Goal: Entertainment & Leisure: Consume media (video, audio)

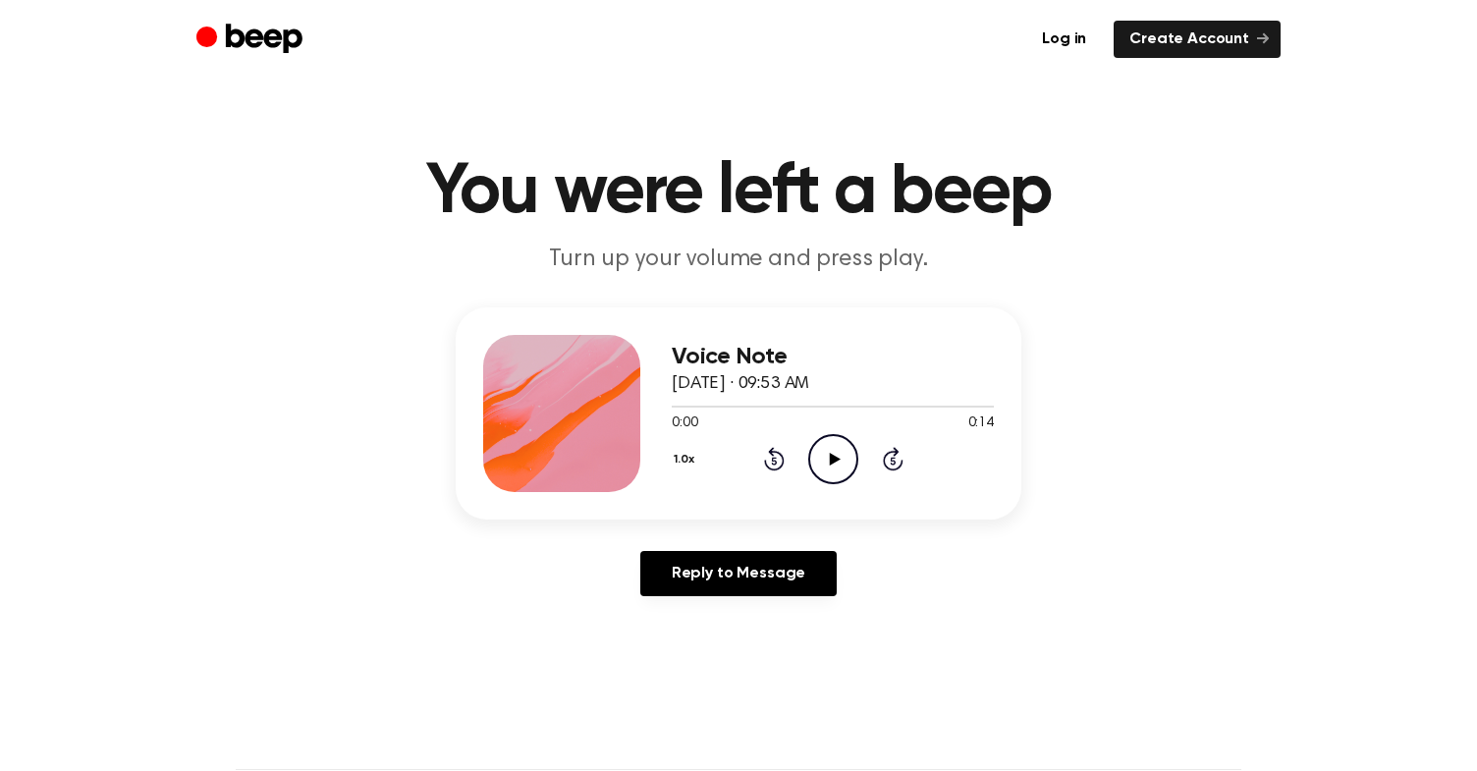
click at [828, 451] on icon "Play Audio" at bounding box center [833, 459] width 50 height 50
click at [828, 464] on icon "Play Audio" at bounding box center [833, 459] width 50 height 50
click at [843, 459] on icon "Play Audio" at bounding box center [833, 459] width 50 height 50
click at [848, 455] on icon "Play Audio" at bounding box center [833, 459] width 50 height 50
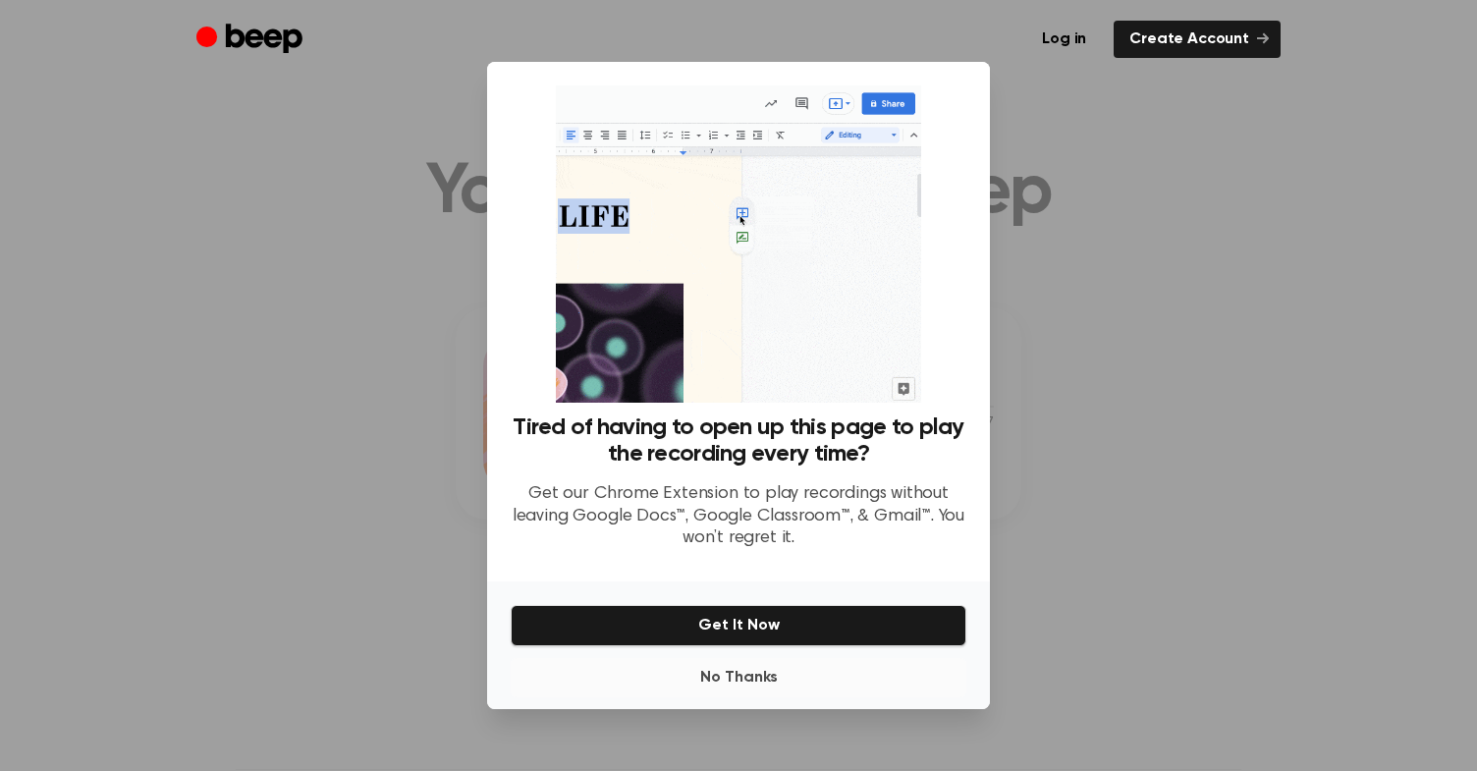
click at [736, 675] on button "No Thanks" at bounding box center [739, 677] width 456 height 39
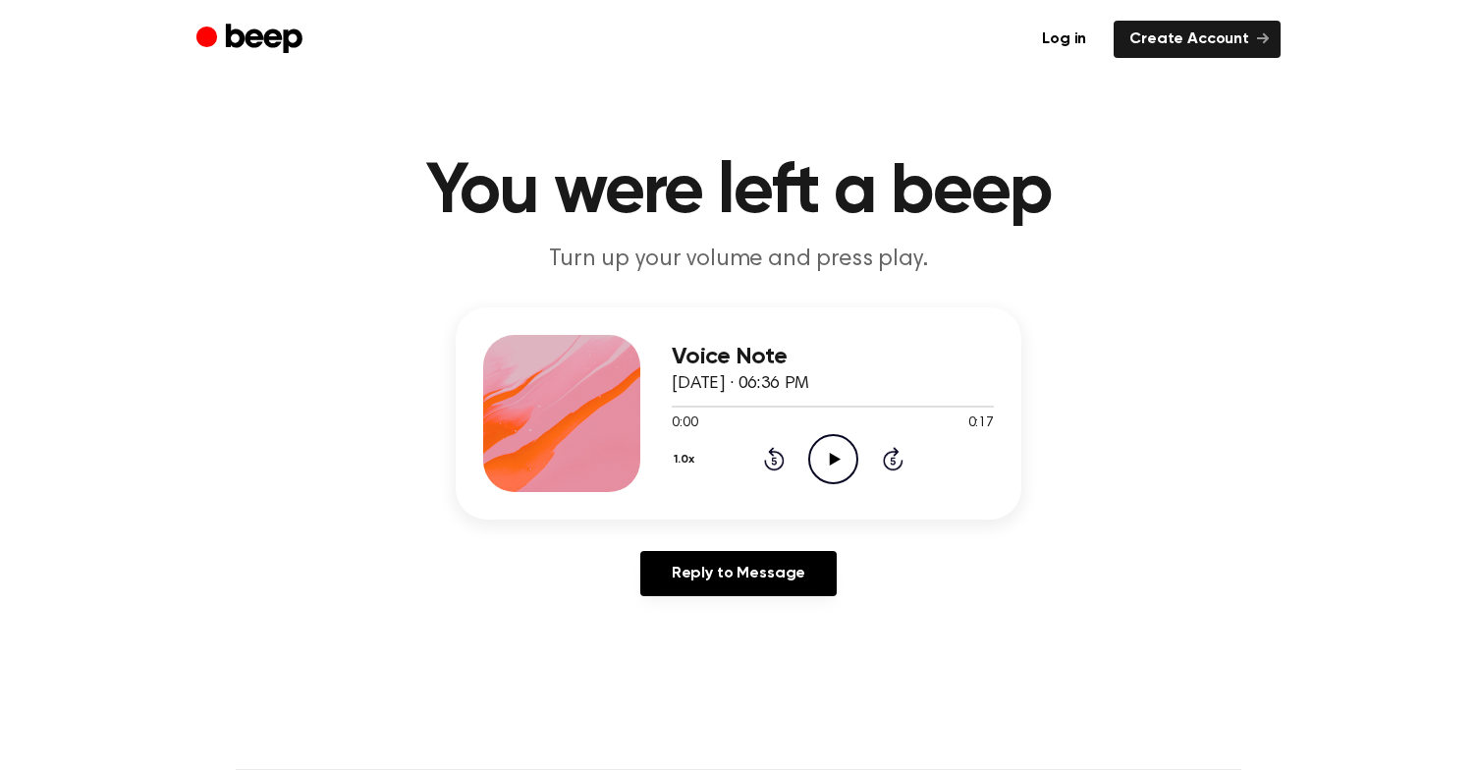
click at [816, 459] on icon "Play Audio" at bounding box center [833, 459] width 50 height 50
click at [840, 458] on icon "Play Audio" at bounding box center [833, 459] width 50 height 50
